Goal: Find specific page/section: Find specific page/section

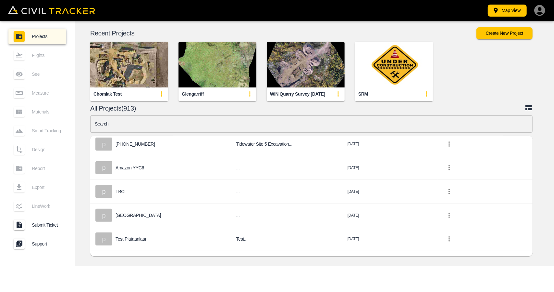
scroll to position [195, 0]
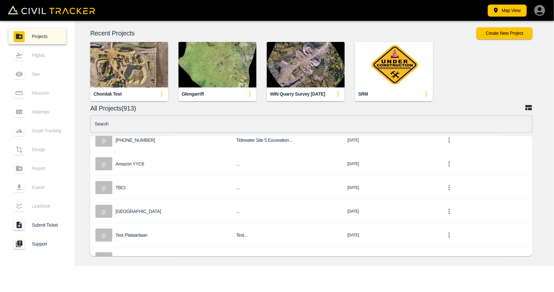
click at [185, 126] on input "text" at bounding box center [311, 123] width 443 height 17
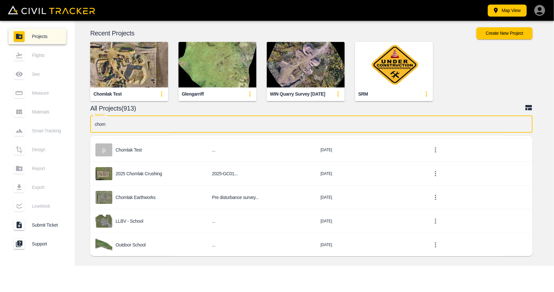
scroll to position [0, 0]
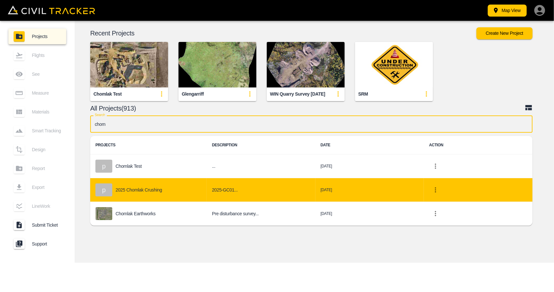
type input "chom"
click at [167, 187] on div "p 2025 Chomlak Crushing" at bounding box center [148, 189] width 106 height 13
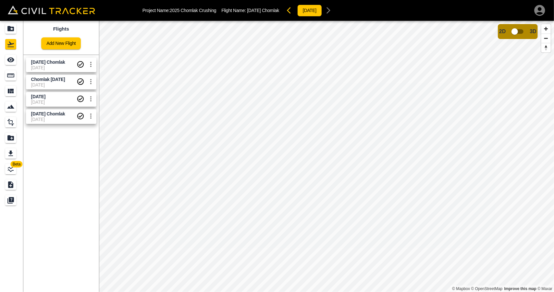
click at [46, 68] on span "[DATE]" at bounding box center [53, 67] width 45 height 5
drag, startPoint x: 10, startPoint y: 55, endPoint x: 20, endPoint y: 56, distance: 9.5
click at [10, 54] on link at bounding box center [11, 60] width 23 height 16
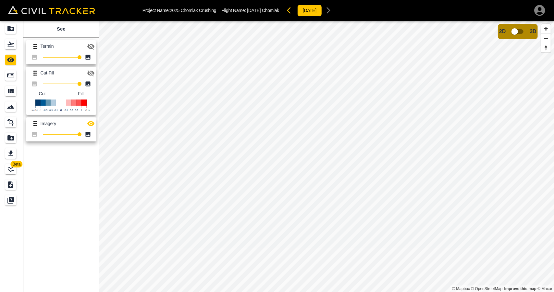
click at [92, 76] on icon "button" at bounding box center [91, 73] width 8 height 8
click at [92, 123] on icon "button" at bounding box center [91, 124] width 8 height 8
click at [15, 75] on div "Measure" at bounding box center [10, 75] width 11 height 10
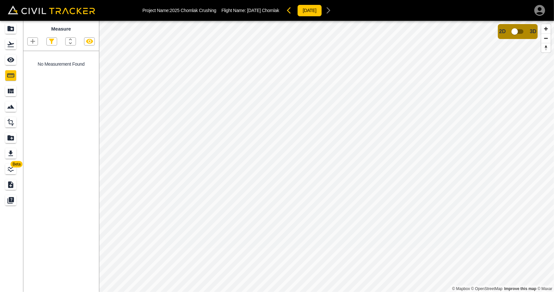
click at [90, 40] on icon "button" at bounding box center [90, 41] width 8 height 8
click at [88, 44] on icon "button" at bounding box center [90, 41] width 8 height 8
click at [12, 63] on icon "See" at bounding box center [11, 60] width 8 height 8
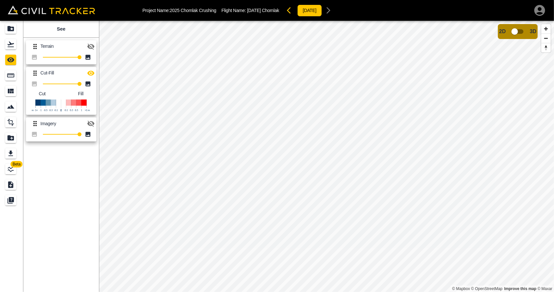
click at [90, 46] on icon "button" at bounding box center [90, 47] width 7 height 6
drag, startPoint x: 36, startPoint y: 72, endPoint x: 40, endPoint y: 51, distance: 21.8
click at [40, 51] on div "Terrain 100 Cut-Fill 100 Cut Fill Imagery 100" at bounding box center [60, 89] width 78 height 109
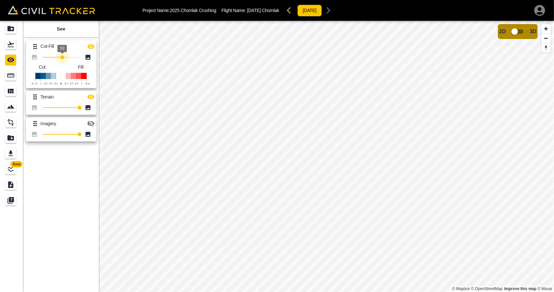
drag, startPoint x: 72, startPoint y: 57, endPoint x: 64, endPoint y: 59, distance: 9.1
click at [62, 59] on span "53" at bounding box center [62, 57] width 4 height 4
type input "52"
click at [16, 46] on div "Flights" at bounding box center [10, 44] width 11 height 10
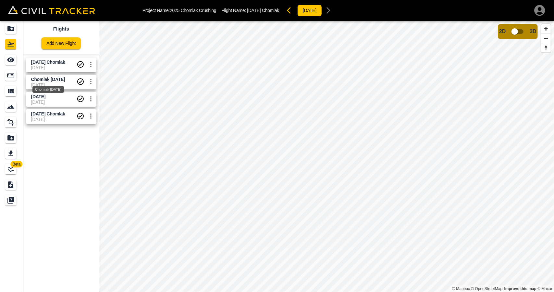
click at [46, 81] on span "Chomlak [DATE]" at bounding box center [48, 79] width 34 height 5
click at [57, 62] on span "[DATE] Chomlak" at bounding box center [48, 61] width 34 height 5
click at [44, 80] on span "Chomlak [DATE]" at bounding box center [48, 79] width 34 height 5
click at [14, 62] on icon "See" at bounding box center [11, 60] width 8 height 8
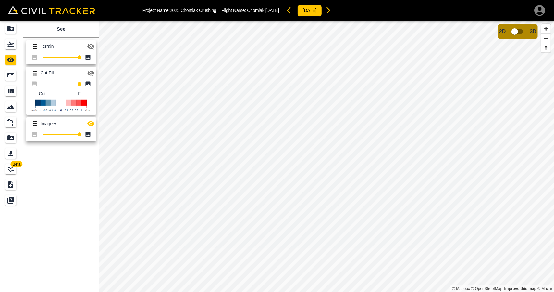
click at [89, 46] on icon "button" at bounding box center [90, 47] width 7 height 6
click at [89, 127] on icon "button" at bounding box center [91, 124] width 8 height 8
click at [333, 12] on icon "button" at bounding box center [329, 10] width 8 height 8
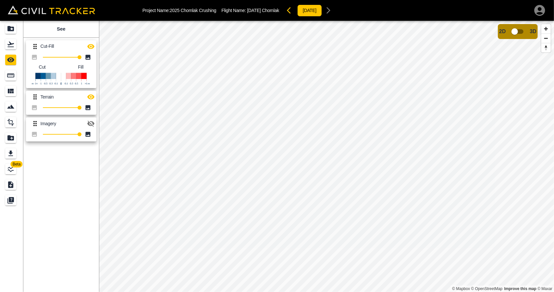
click at [287, 13] on icon "button" at bounding box center [291, 10] width 8 height 8
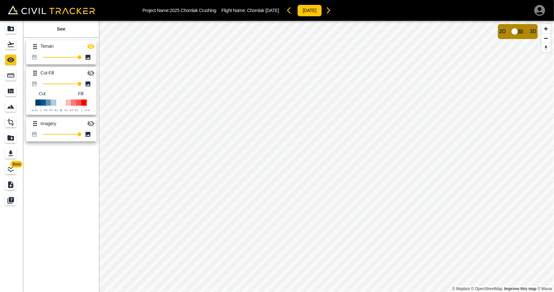
click at [335, 14] on button "button" at bounding box center [328, 10] width 13 height 13
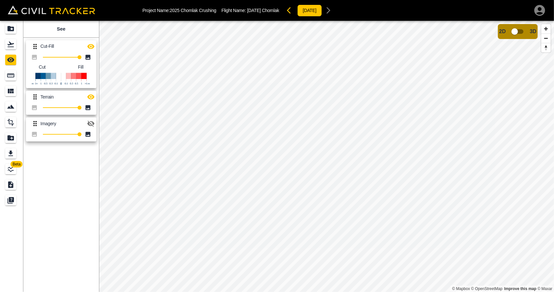
click at [287, 8] on icon "button" at bounding box center [291, 10] width 8 height 8
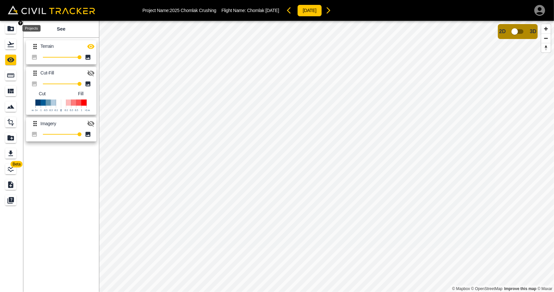
click at [14, 31] on icon "Projects" at bounding box center [11, 29] width 8 height 8
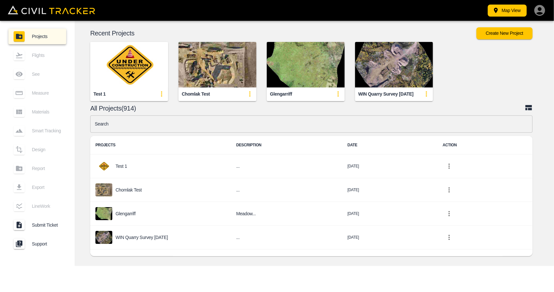
click at [137, 64] on img "button" at bounding box center [129, 64] width 78 height 45
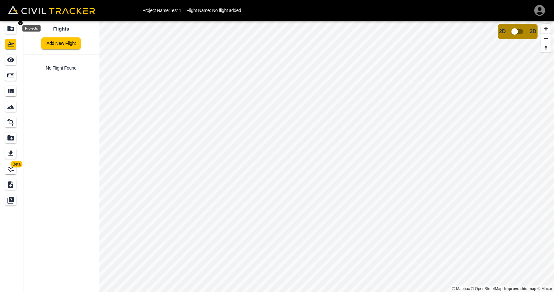
click at [10, 26] on icon "Projects" at bounding box center [11, 29] width 8 height 8
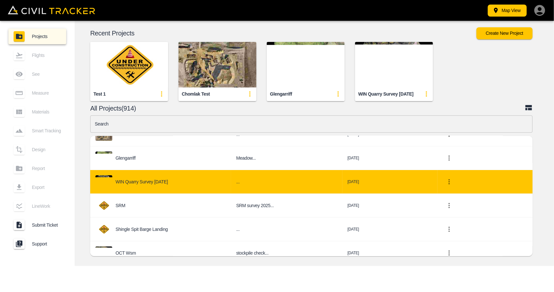
scroll to position [65, 0]
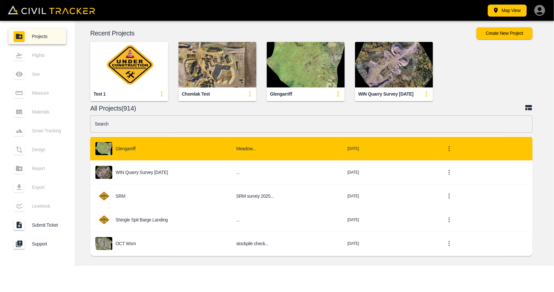
click at [140, 155] on td "Glengarriff" at bounding box center [160, 149] width 141 height 24
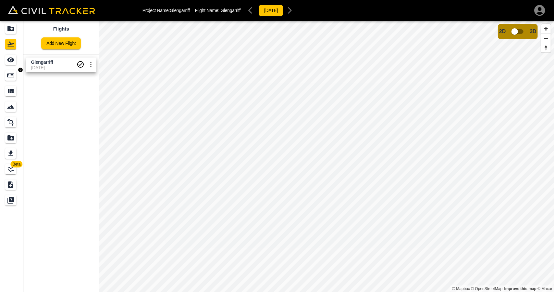
click at [8, 78] on icon "Measure" at bounding box center [11, 75] width 8 height 8
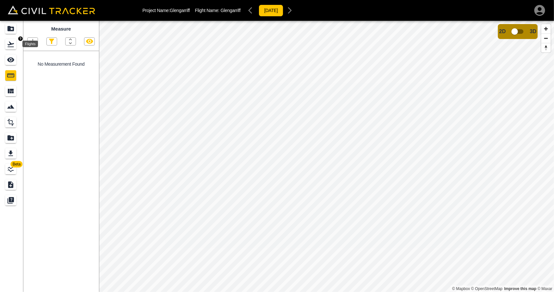
click at [11, 39] on div "Flights" at bounding box center [10, 44] width 11 height 10
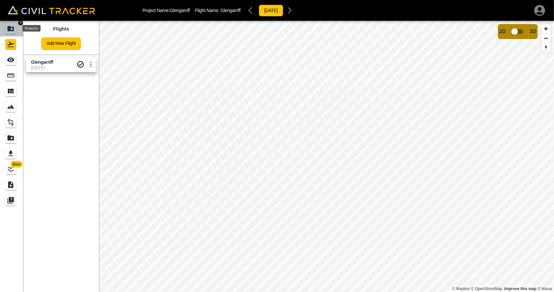
click at [10, 28] on icon "Projects" at bounding box center [10, 28] width 6 height 5
